Goal: Check status: Check status

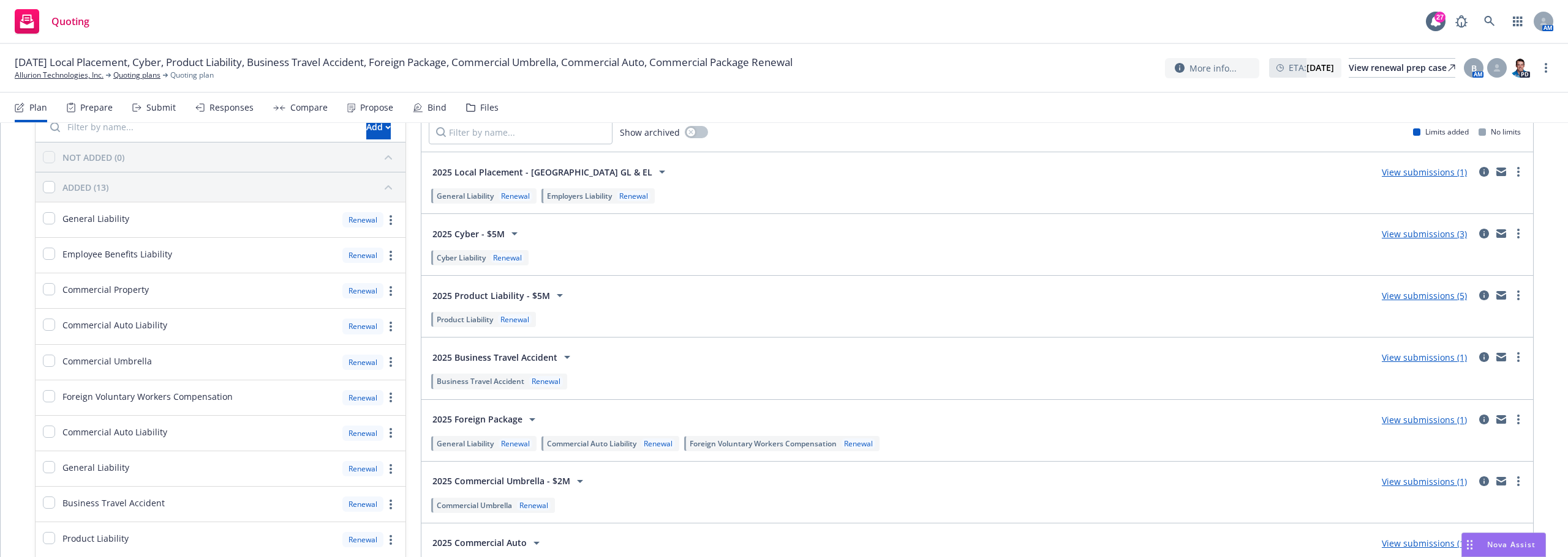
scroll to position [123, 0]
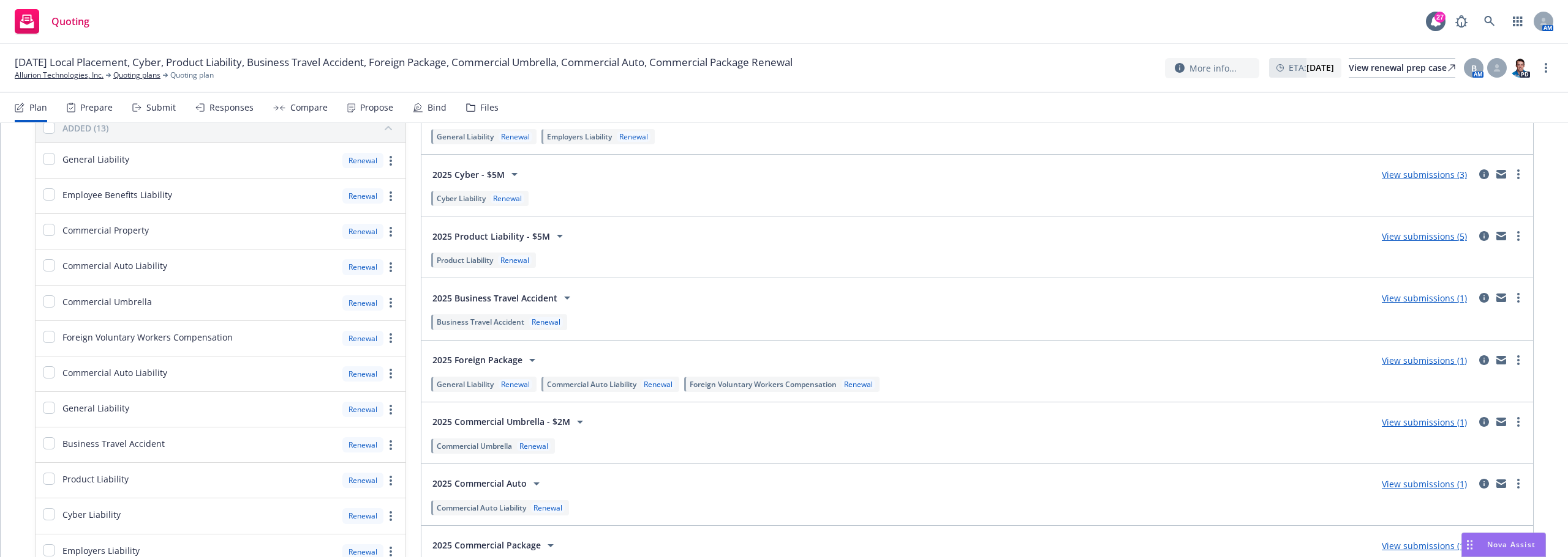
click at [1446, 235] on link "View submissions (5)" at bounding box center [1423, 237] width 86 height 12
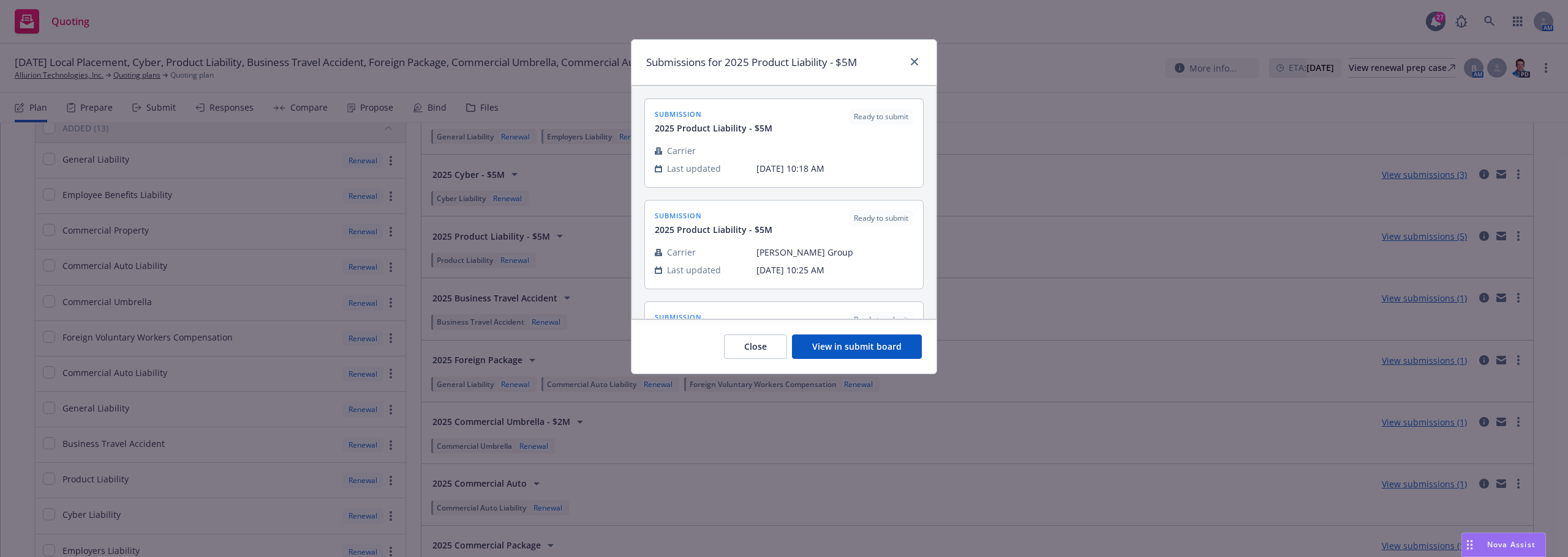
click at [889, 343] on button "View in submit board" at bounding box center [856, 347] width 130 height 25
